Goal: Check status

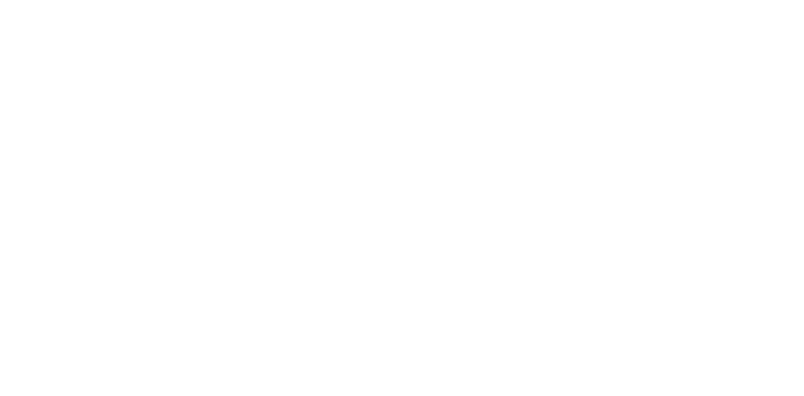
click at [197, 0] on html at bounding box center [402, 0] width 804 height 0
click at [389, 0] on html at bounding box center [402, 0] width 804 height 0
click at [261, 0] on html at bounding box center [402, 0] width 804 height 0
click at [330, 0] on html at bounding box center [402, 0] width 804 height 0
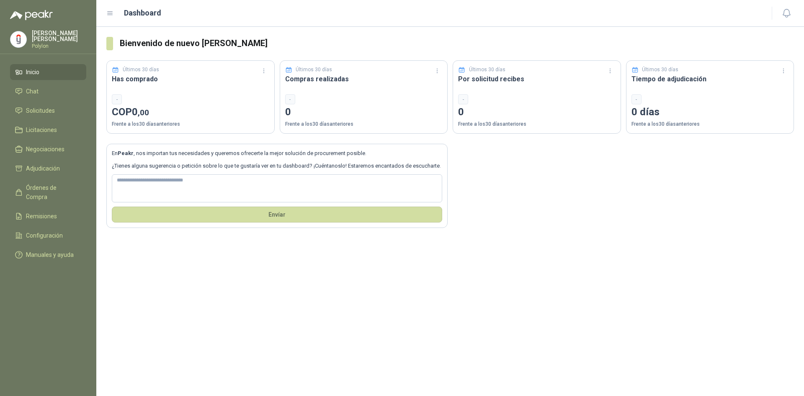
click at [291, 289] on div "Bienvenido de nuevo MARTIN MENDOZA Últimos 30 días Has comprado - COP 0 ,00 Fre…" at bounding box center [449, 211] width 707 height 369
click at [54, 112] on span "Solicitudes" at bounding box center [40, 110] width 29 height 9
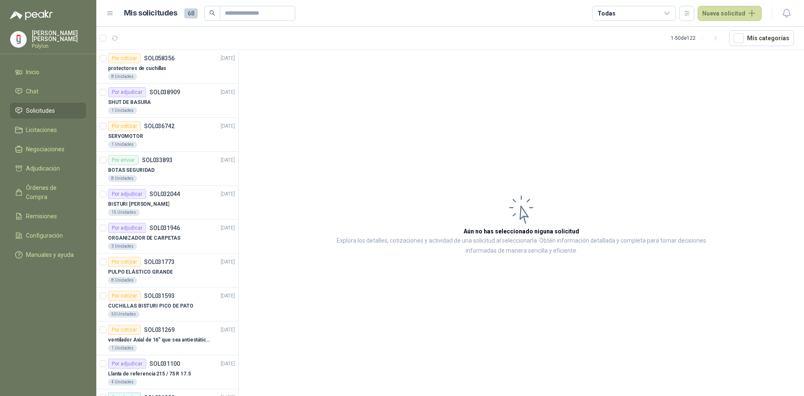
click at [184, 77] on div "8 Unidades" at bounding box center [171, 76] width 127 height 7
